Goal: Book appointment/travel/reservation

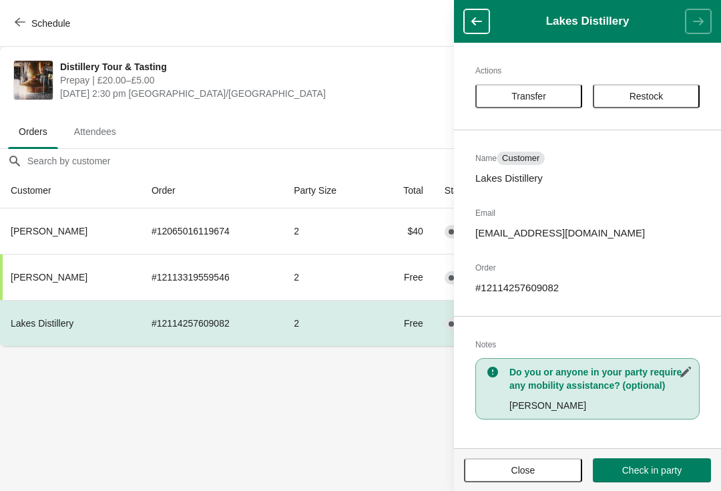
click at [521, 469] on span "Close" at bounding box center [523, 470] width 24 height 11
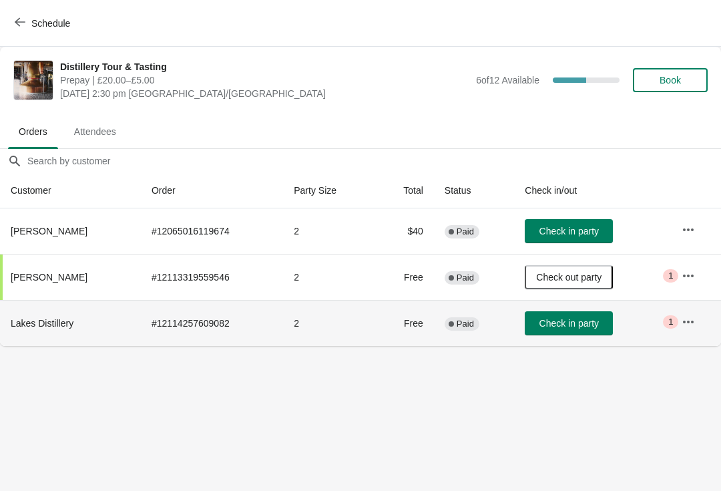
click at [673, 316] on span "Critical 1" at bounding box center [670, 321] width 15 height 13
click at [655, 321] on td "Check in party" at bounding box center [592, 323] width 157 height 46
click at [680, 326] on button "button" at bounding box center [688, 322] width 24 height 24
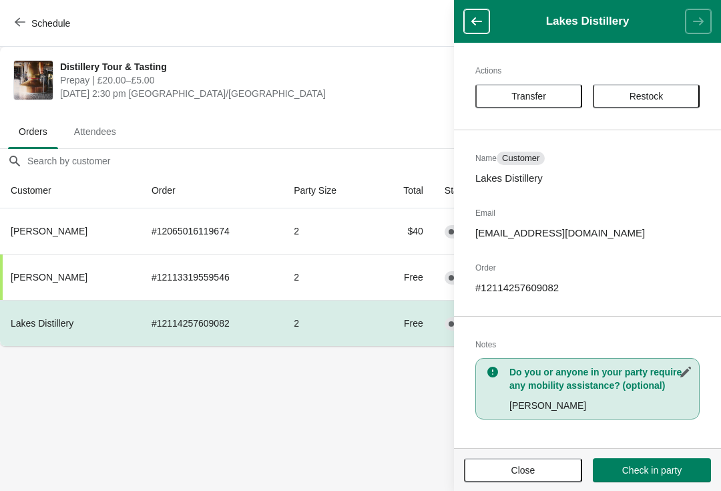
click at [523, 465] on span "Close" at bounding box center [523, 470] width 24 height 11
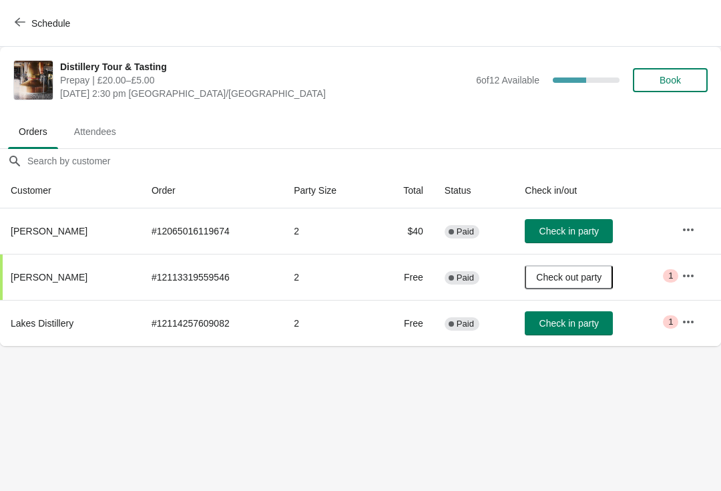
click at [673, 321] on span "Critical 1" at bounding box center [670, 321] width 15 height 13
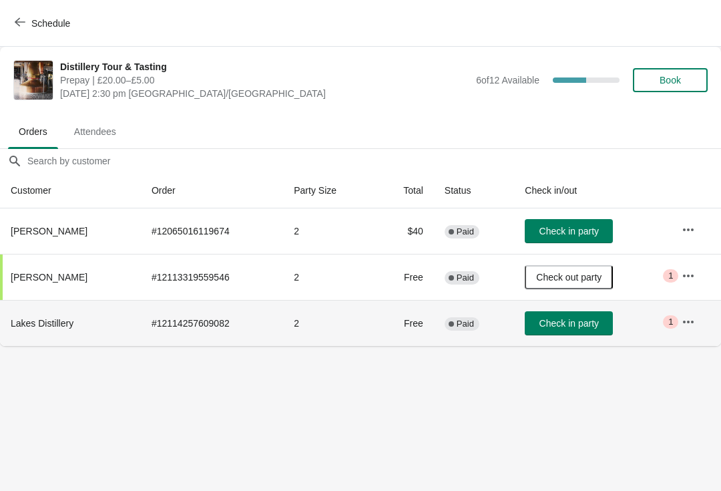
click at [676, 328] on button "button" at bounding box center [688, 322] width 24 height 24
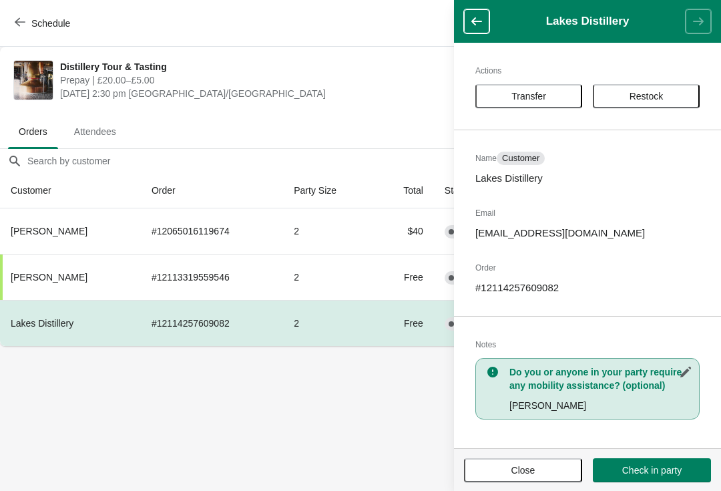
click at [539, 473] on span "Close" at bounding box center [523, 470] width 94 height 11
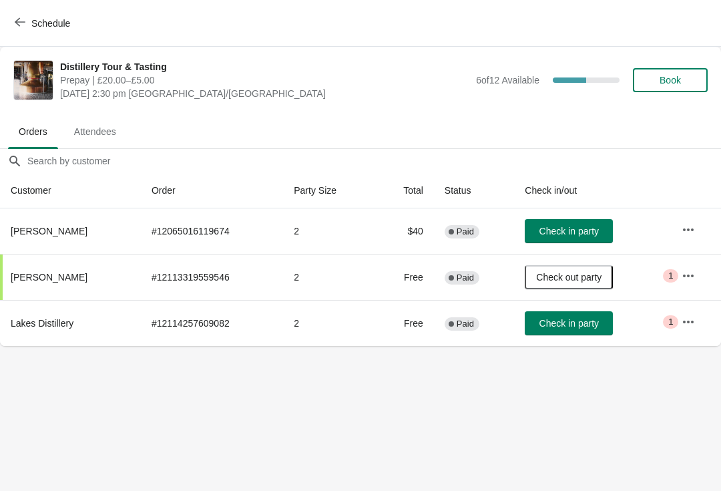
click at [10, 13] on button "Schedule" at bounding box center [44, 23] width 74 height 24
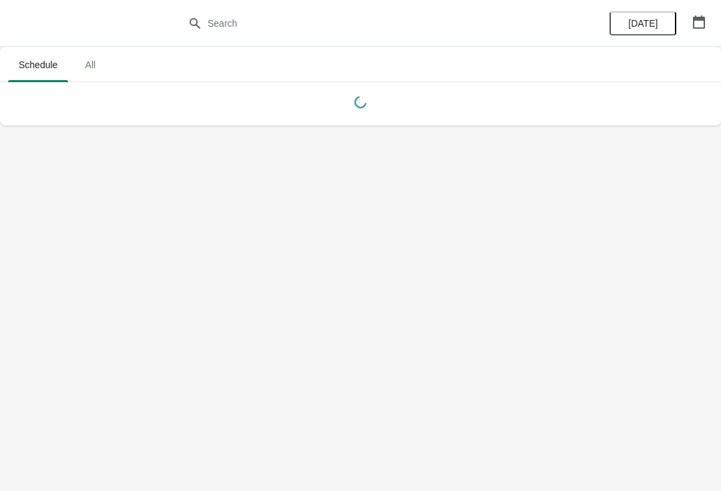
click at [718, 44] on div "[DATE]" at bounding box center [657, 23] width 127 height 47
click at [706, 11] on button "button" at bounding box center [699, 22] width 24 height 24
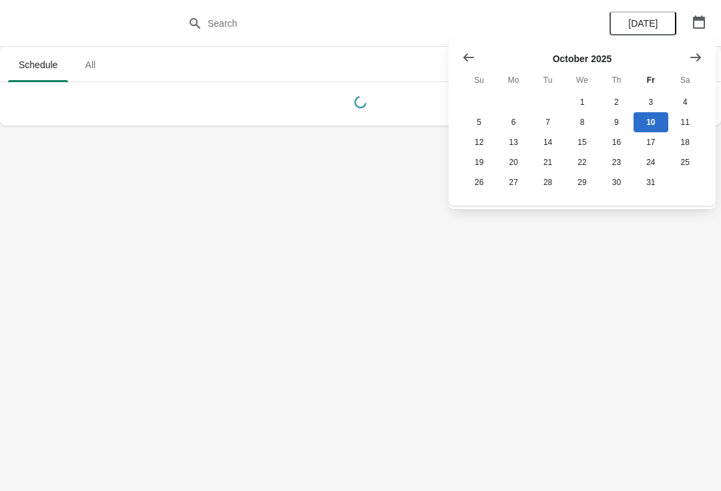
click at [685, 61] on button "Show next month, November 2025" at bounding box center [696, 57] width 24 height 24
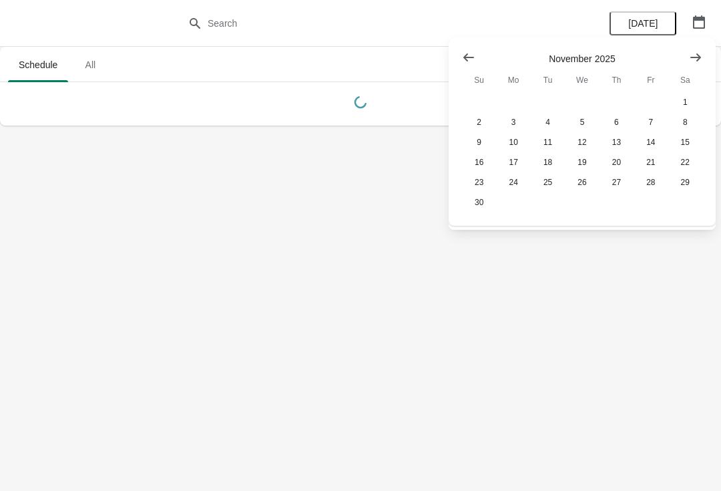
click at [698, 57] on icon "Show next month, December 2025" at bounding box center [695, 57] width 11 height 8
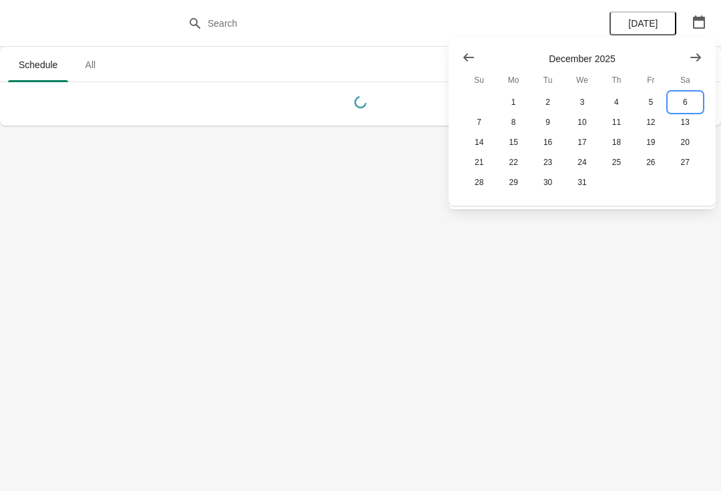
click at [690, 96] on button "6" at bounding box center [685, 102] width 34 height 20
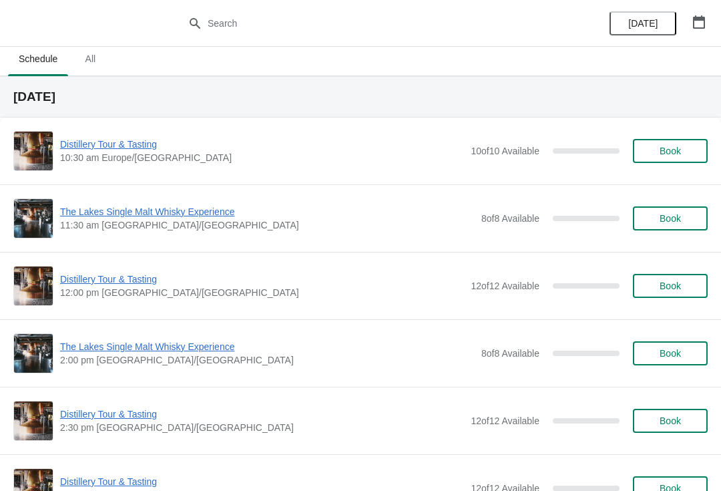
scroll to position [13, 0]
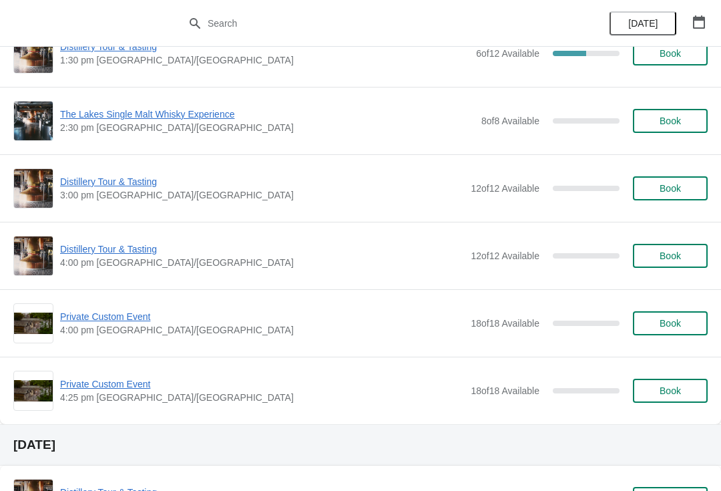
scroll to position [497, 0]
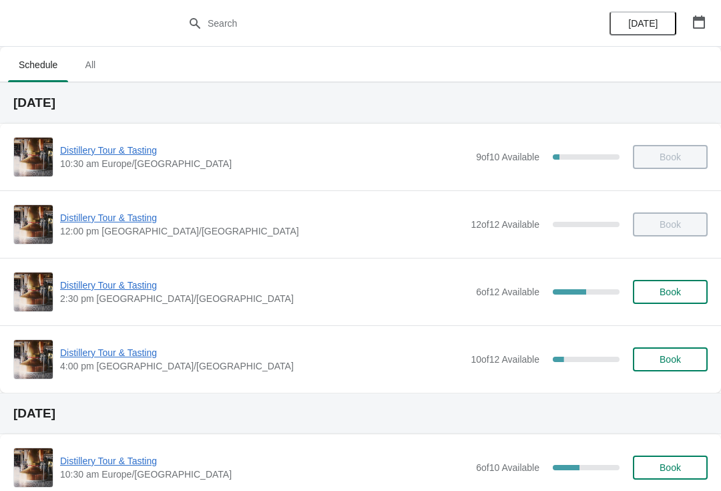
click at [109, 287] on span "Distillery Tour & Tasting" at bounding box center [264, 284] width 409 height 13
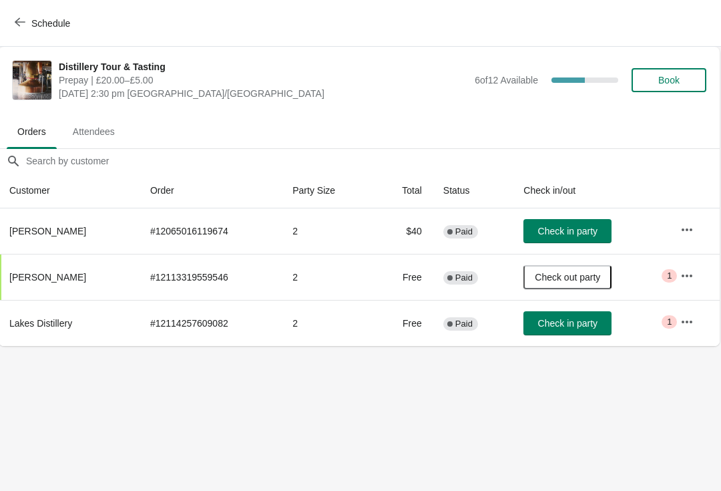
scroll to position [0, 1]
click at [692, 83] on span "Book" at bounding box center [669, 80] width 51 height 11
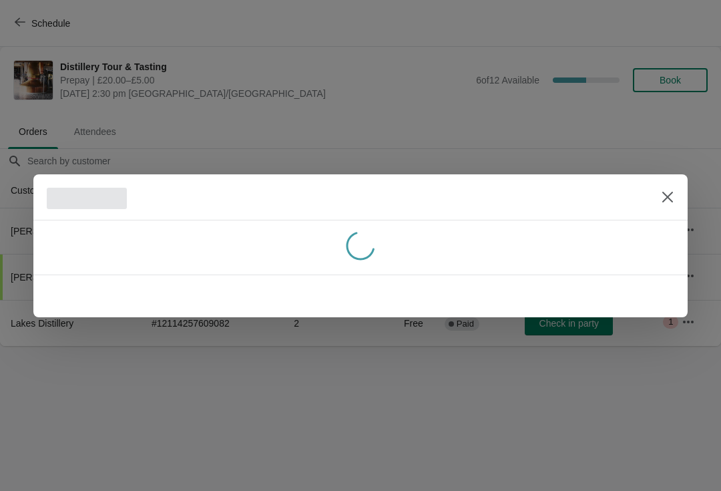
scroll to position [0, 0]
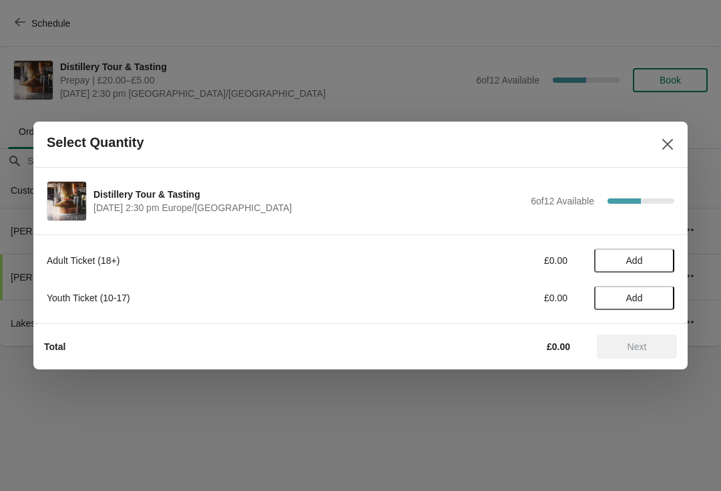
click at [623, 260] on span "Add" at bounding box center [634, 260] width 56 height 11
click at [655, 254] on icon at bounding box center [657, 261] width 14 height 14
click at [628, 350] on span "Next" at bounding box center [636, 346] width 19 height 11
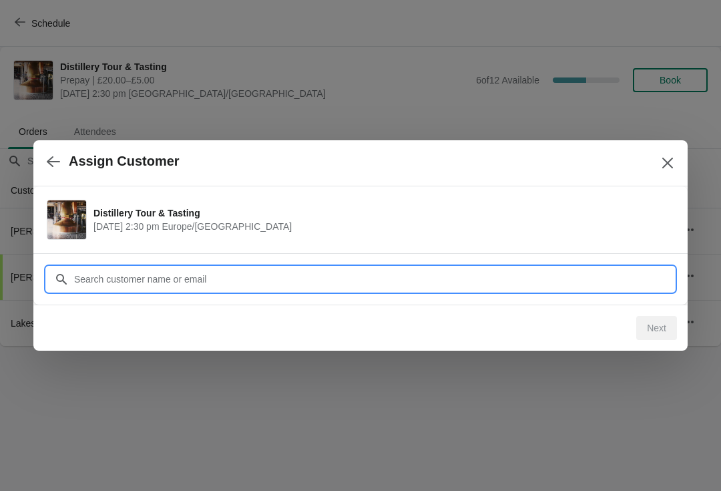
click at [310, 270] on input "Customer" at bounding box center [373, 279] width 601 height 24
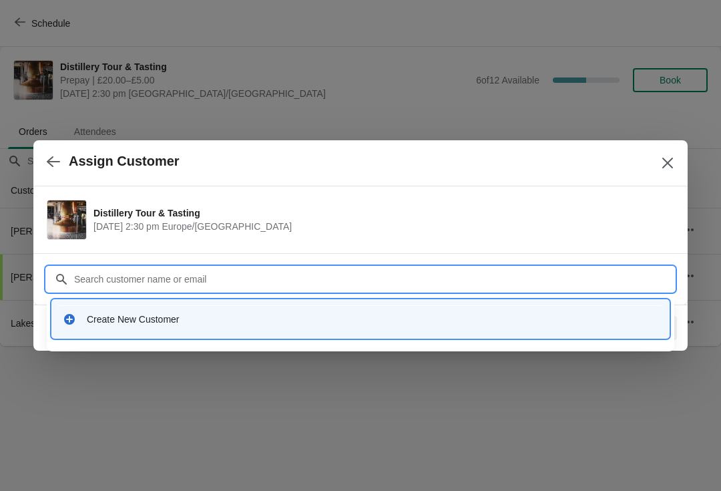
click at [75, 314] on icon at bounding box center [69, 318] width 13 height 13
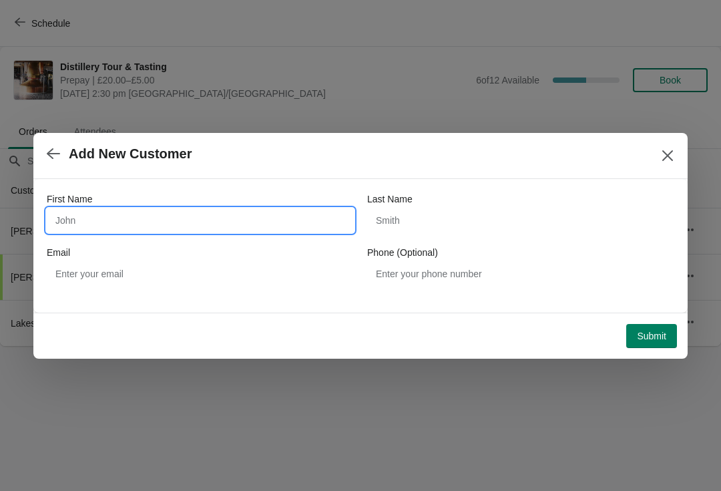
click at [121, 212] on input "First Name" at bounding box center [200, 220] width 307 height 24
type input "Owen"
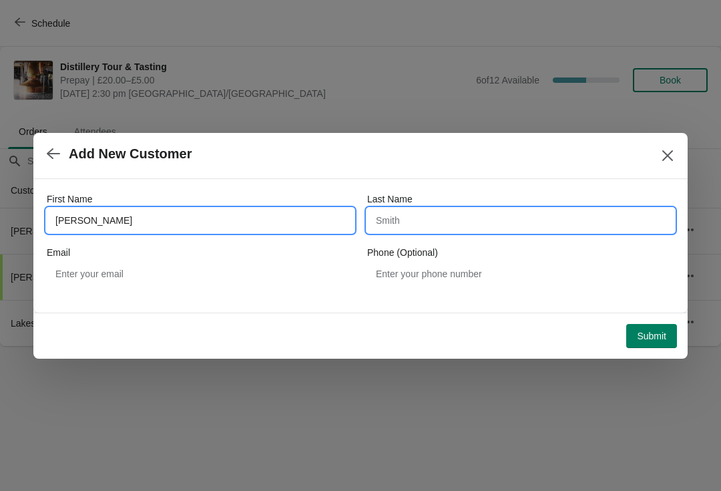
click at [429, 212] on input "Last Name" at bounding box center [520, 220] width 307 height 24
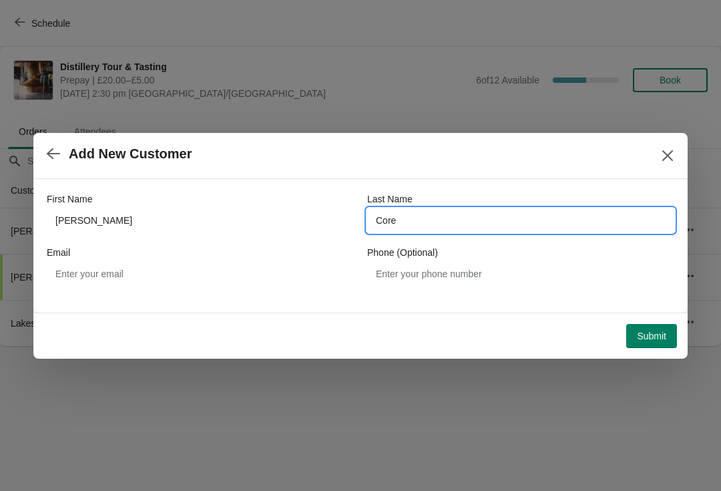
type input "Core"
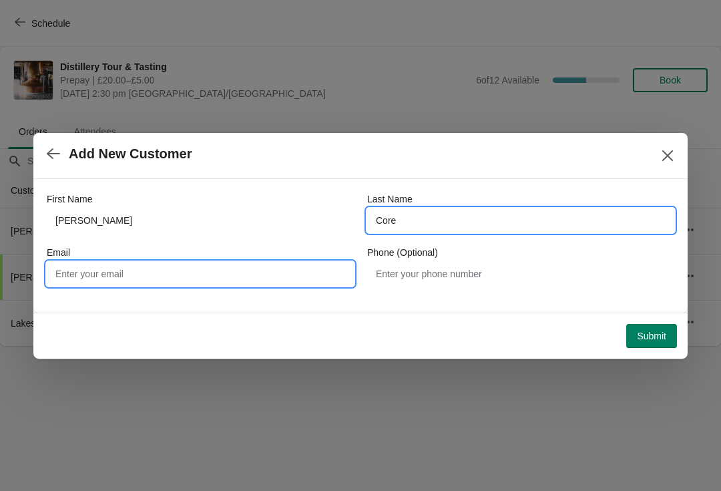
click at [86, 273] on input "Email" at bounding box center [200, 274] width 307 height 24
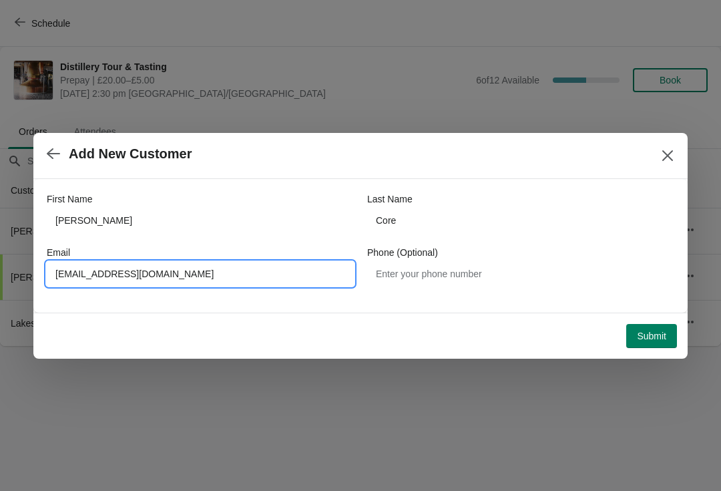
type input "Owencore1212@outlook.com"
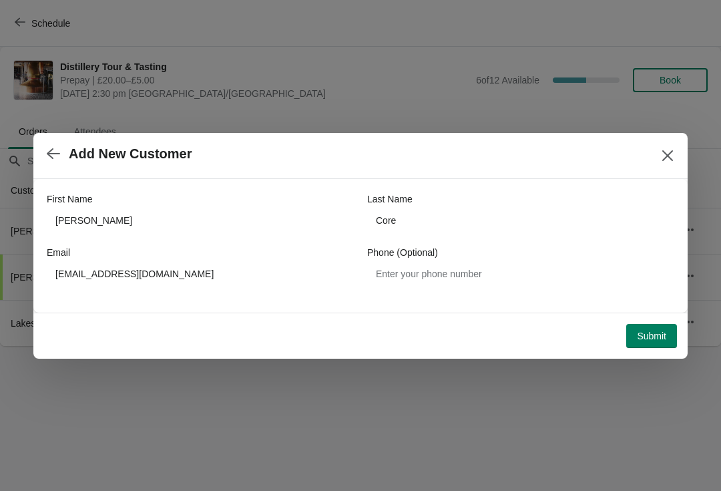
click at [645, 338] on span "Submit" at bounding box center [651, 335] width 29 height 11
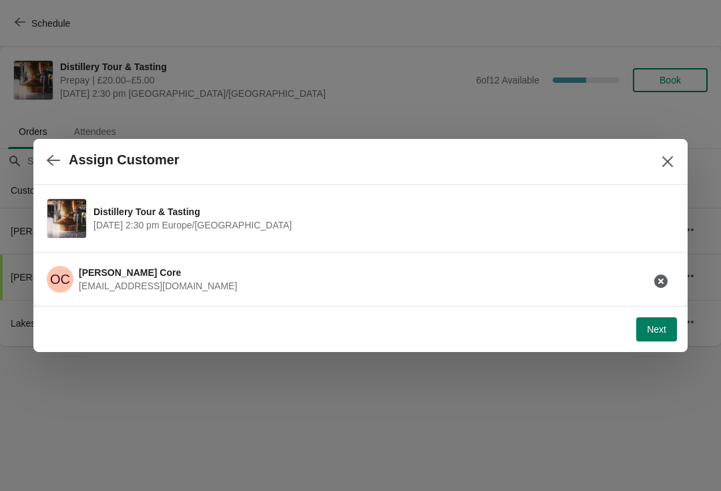
click at [651, 327] on span "Next" at bounding box center [656, 329] width 19 height 11
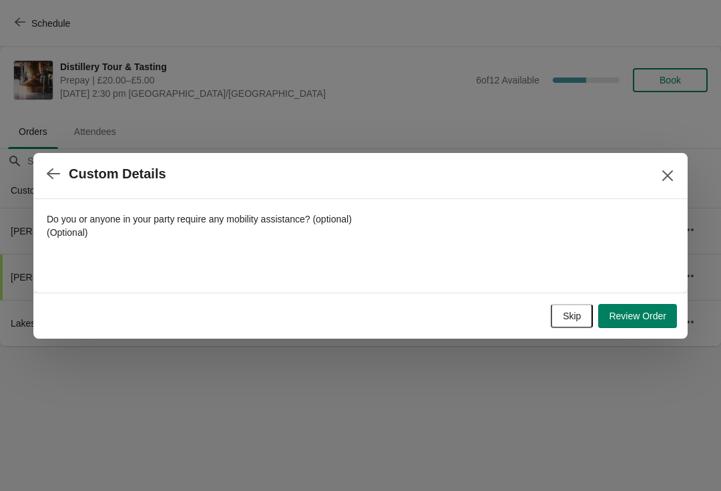
click at [575, 326] on button "Skip" at bounding box center [572, 316] width 42 height 24
